Goal: Transaction & Acquisition: Download file/media

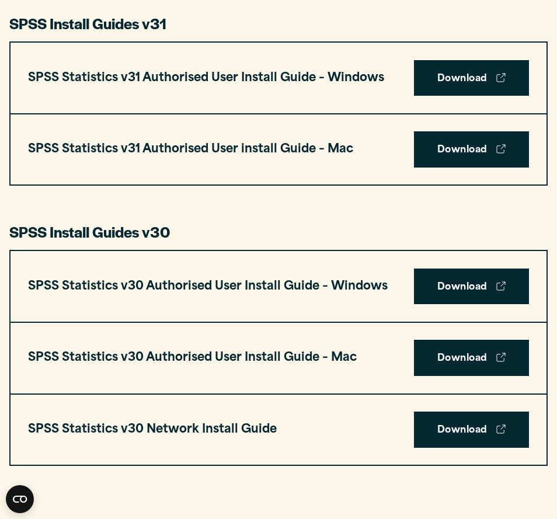
scroll to position [583, 0]
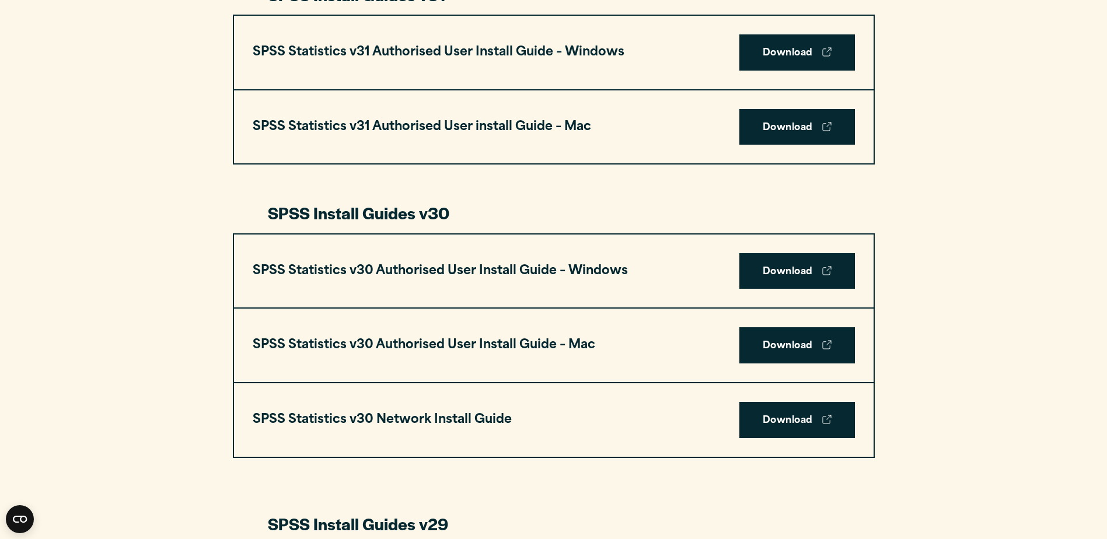
scroll to position [700, 0]
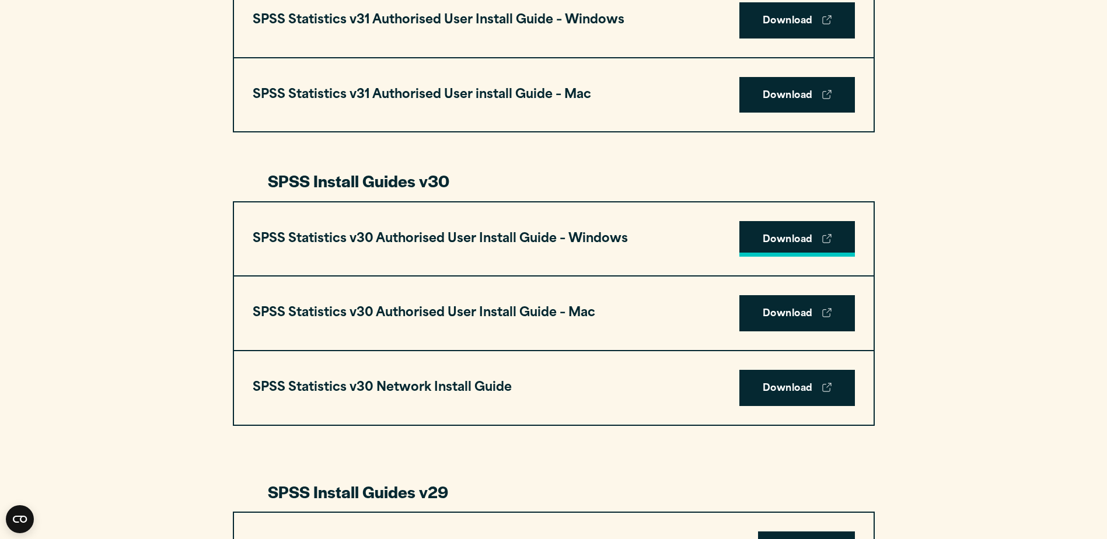
click at [765, 242] on link "Download" at bounding box center [797, 239] width 116 height 36
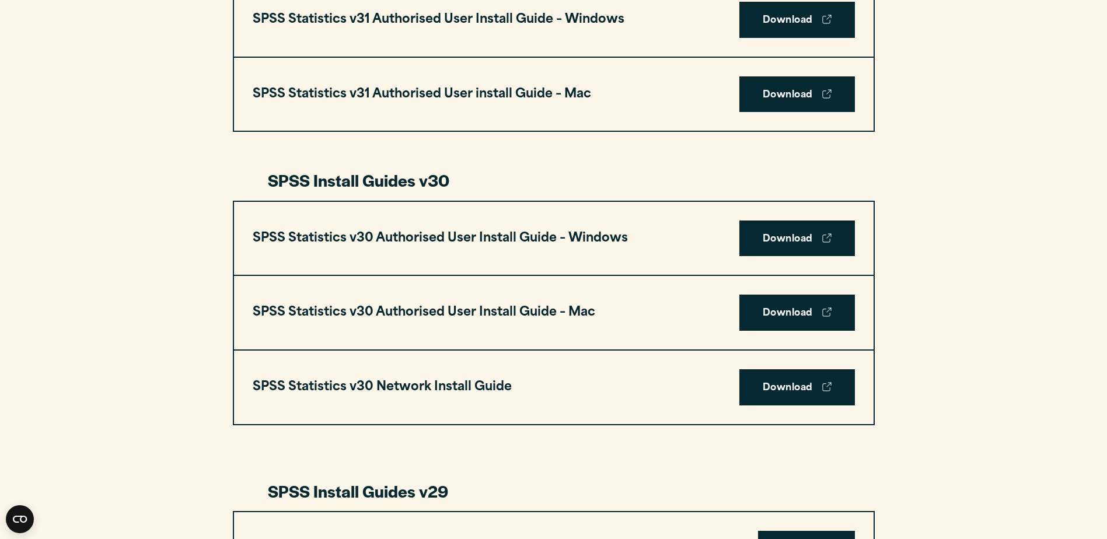
scroll to position [700, 0]
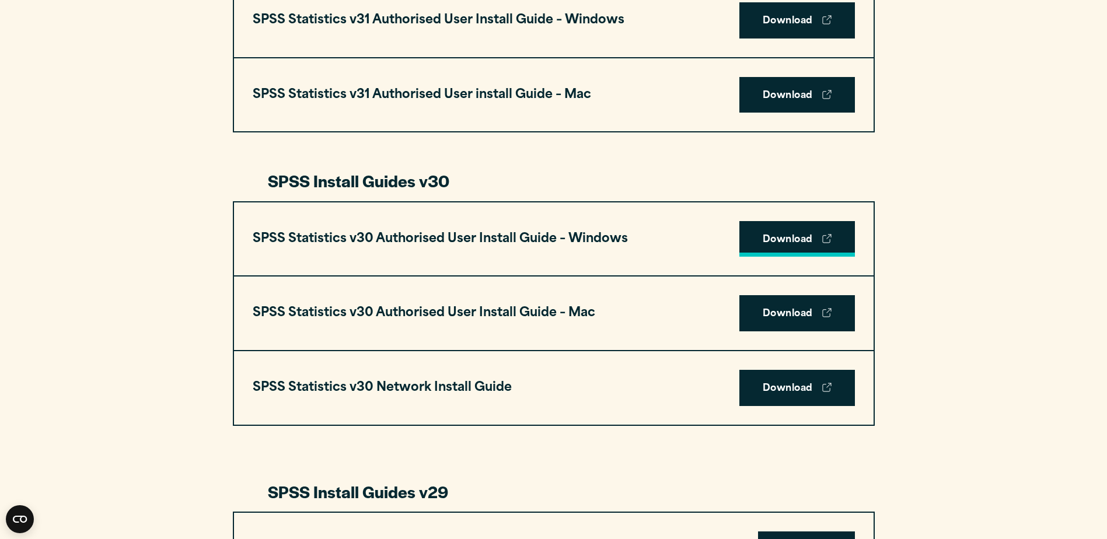
click at [791, 243] on link "Download" at bounding box center [797, 239] width 116 height 36
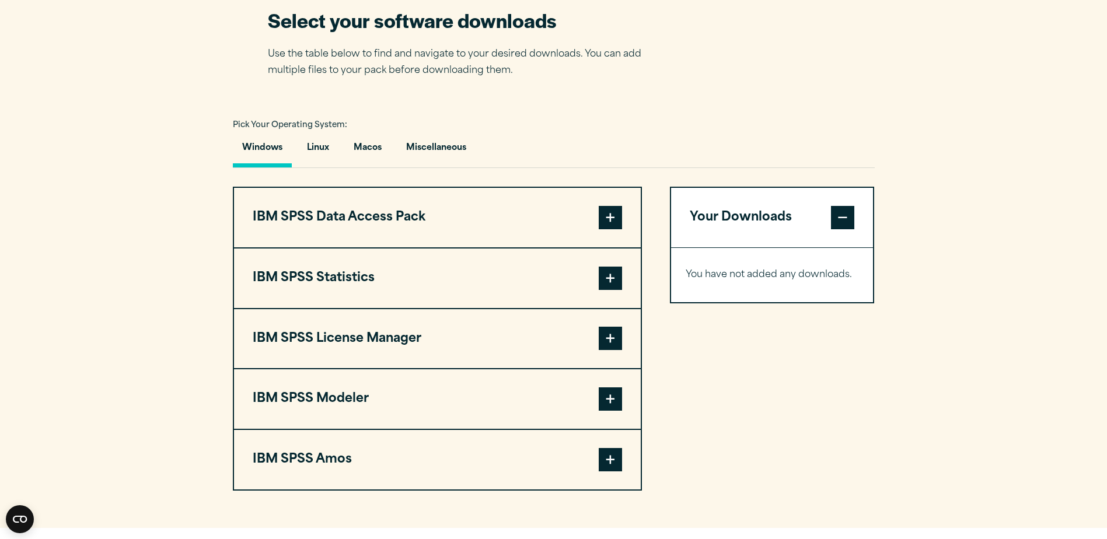
click at [612, 281] on span at bounding box center [610, 278] width 23 height 23
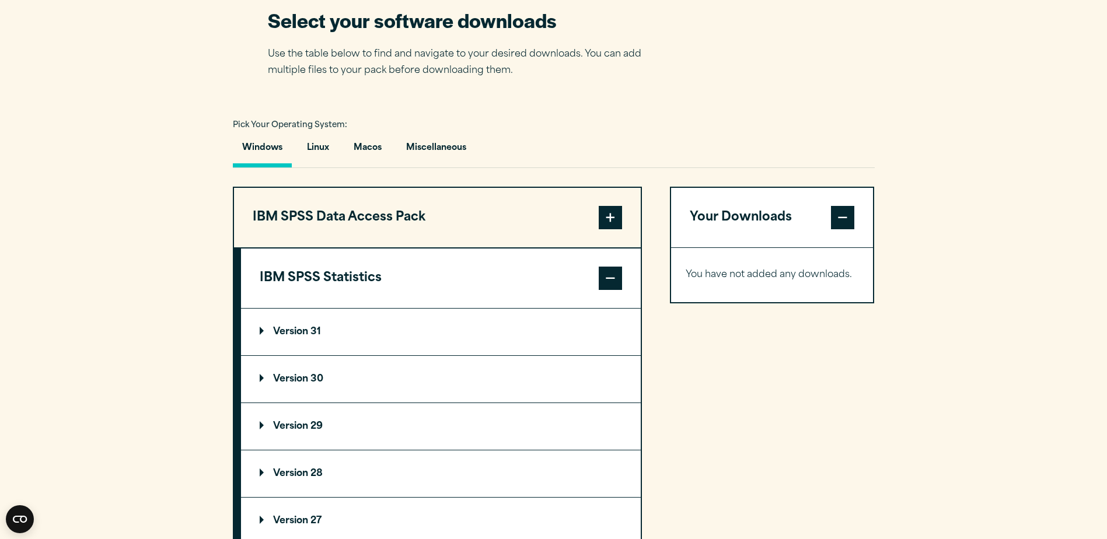
click at [314, 327] on p "Version 31" at bounding box center [290, 331] width 61 height 9
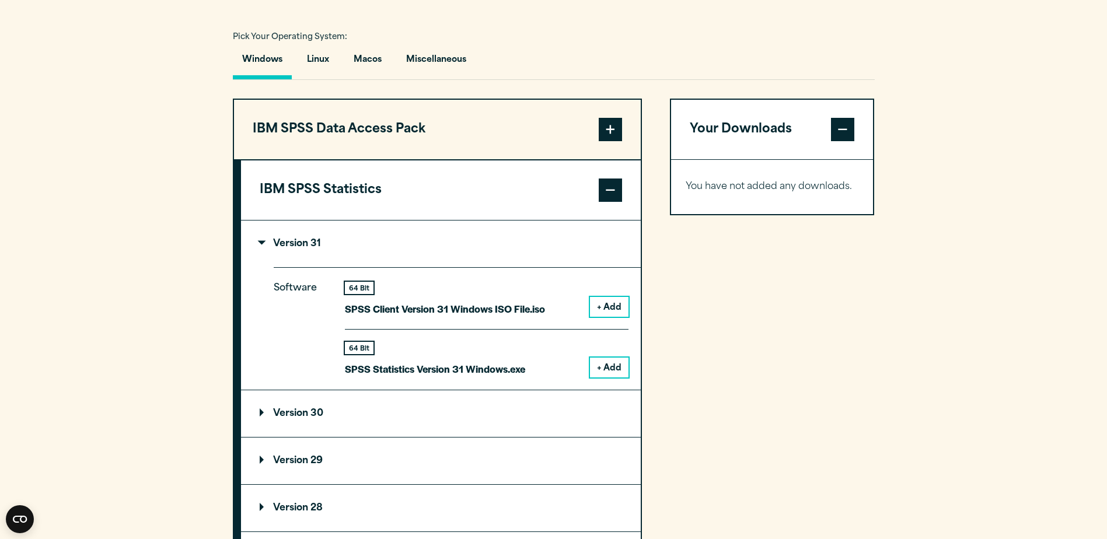
scroll to position [875, 0]
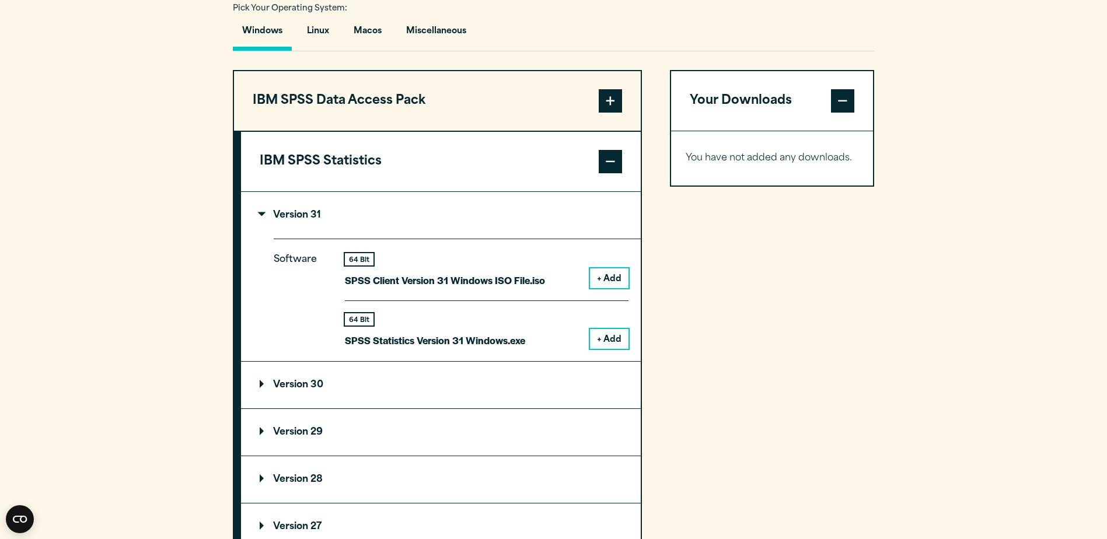
click at [617, 274] on button "+ Add" at bounding box center [609, 278] width 39 height 20
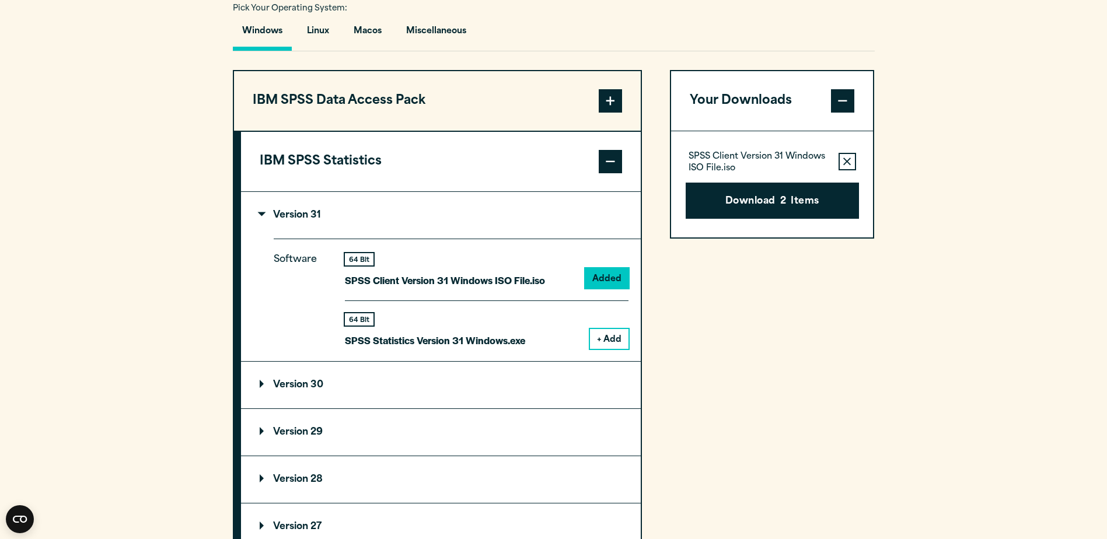
click at [360, 391] on summary "Version 30" at bounding box center [441, 385] width 400 height 47
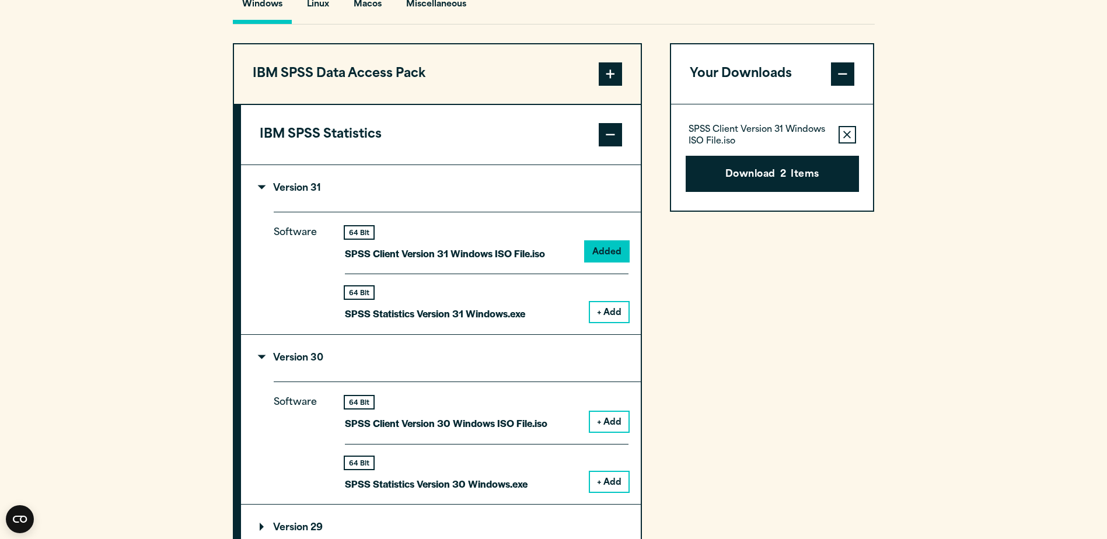
scroll to position [934, 0]
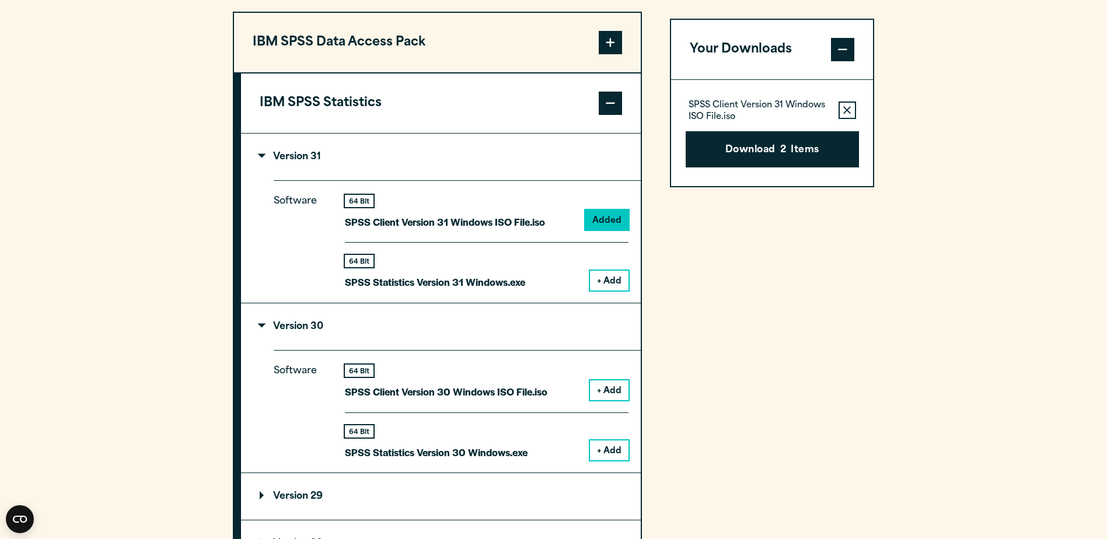
click at [846, 110] on icon "button" at bounding box center [847, 110] width 8 height 8
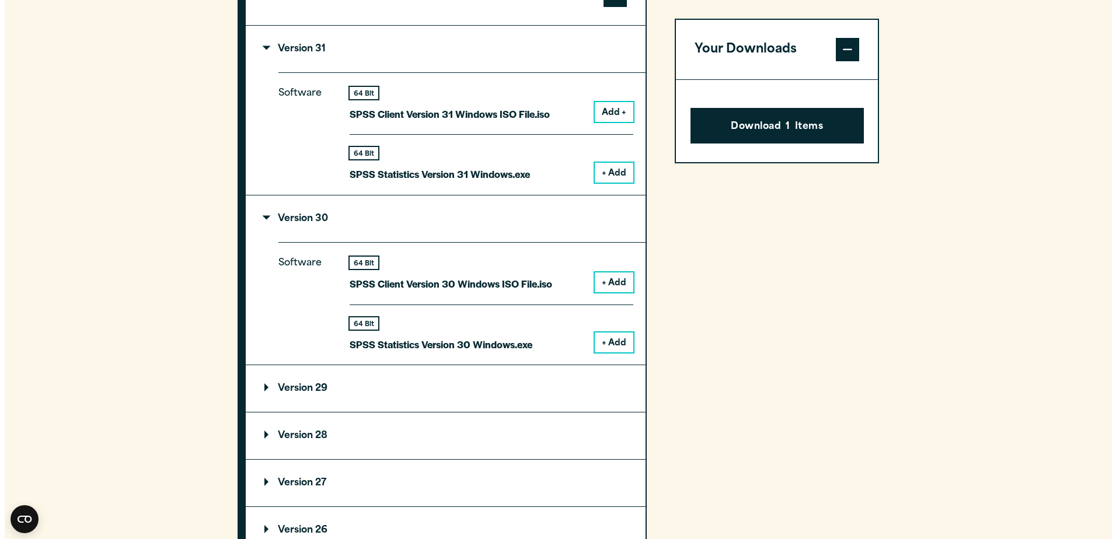
scroll to position [1050, 0]
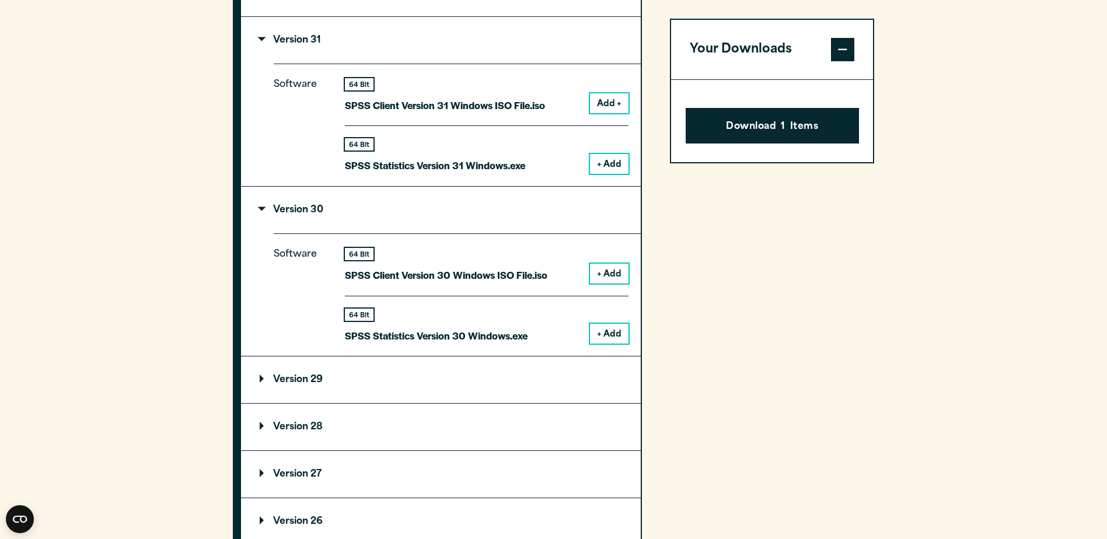
click at [614, 329] on button "+ Add" at bounding box center [609, 334] width 39 height 20
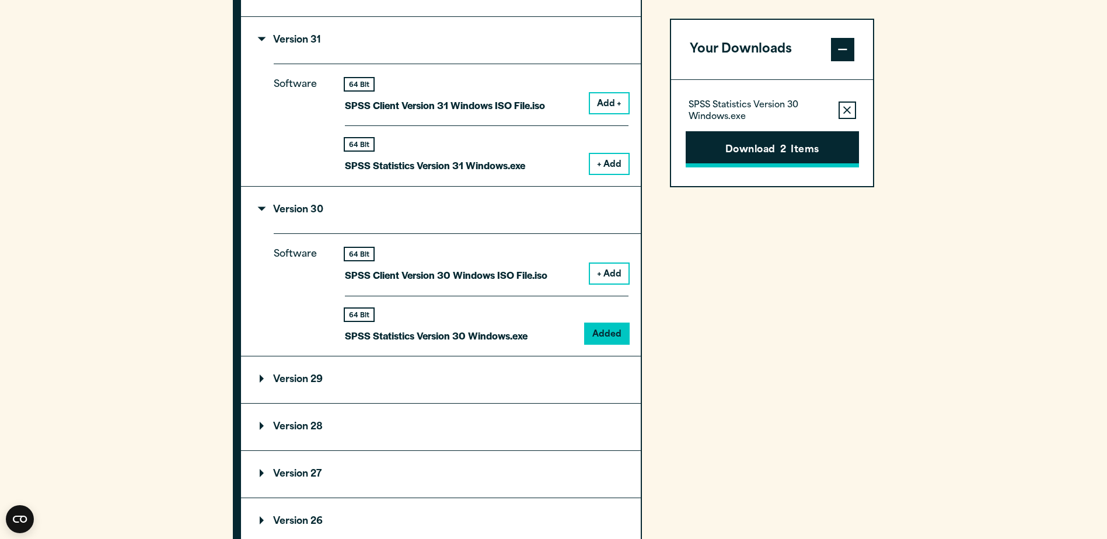
click at [779, 155] on button "Download 2 Items" at bounding box center [772, 149] width 173 height 36
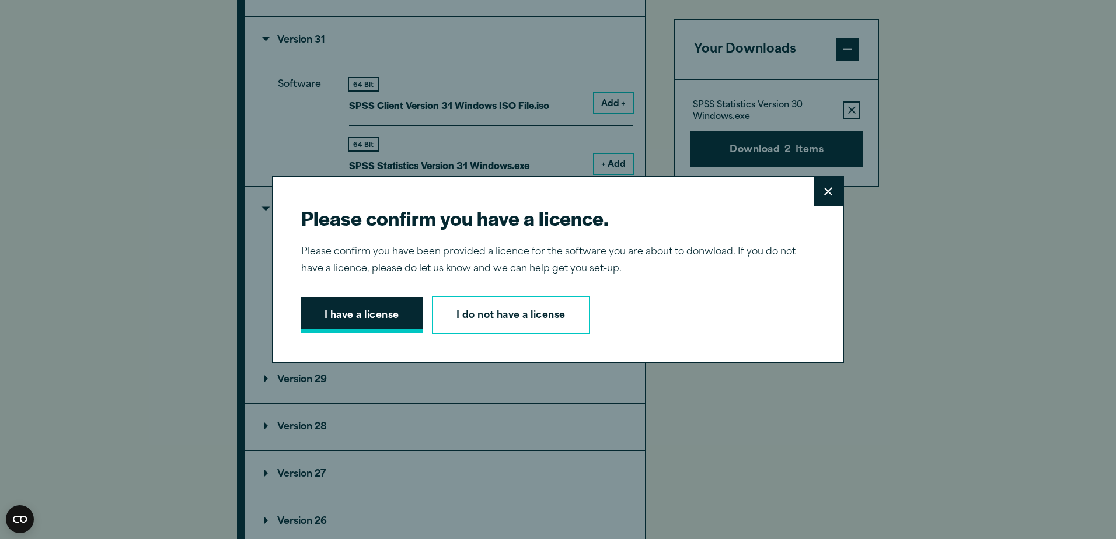
click at [402, 316] on button "I have a license" at bounding box center [361, 315] width 121 height 36
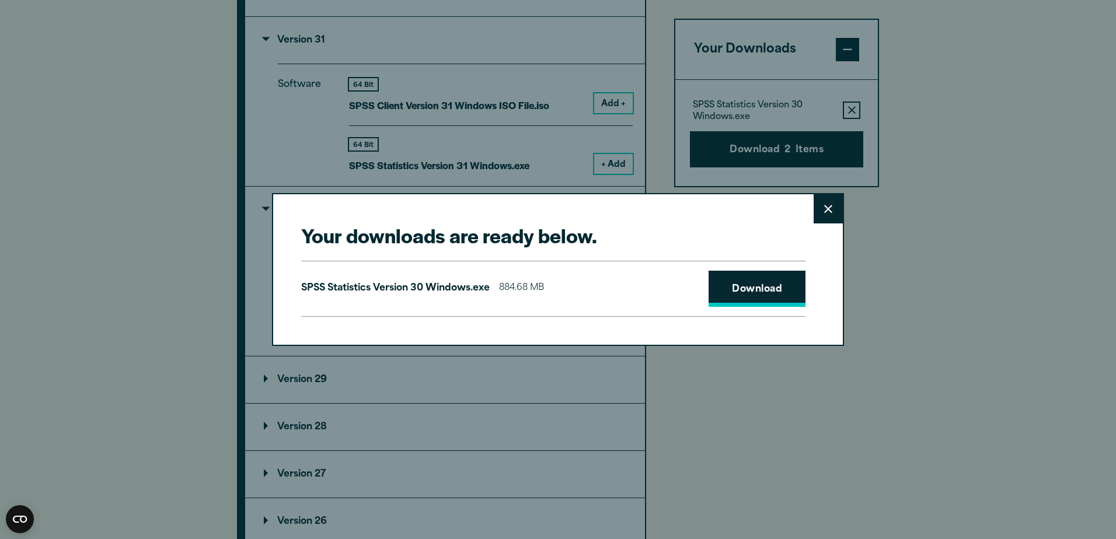
click at [728, 290] on link "Download" at bounding box center [756, 289] width 97 height 36
click at [786, 286] on link "Download" at bounding box center [756, 289] width 97 height 36
